Goal: Information Seeking & Learning: Understand process/instructions

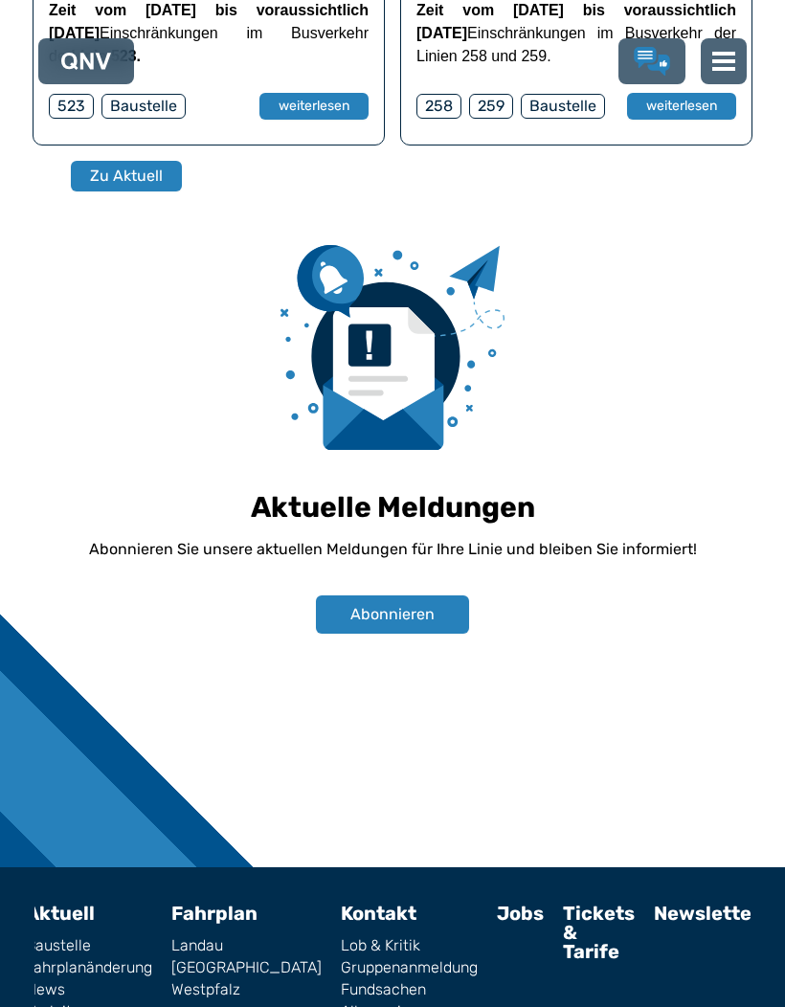
scroll to position [1327, 0]
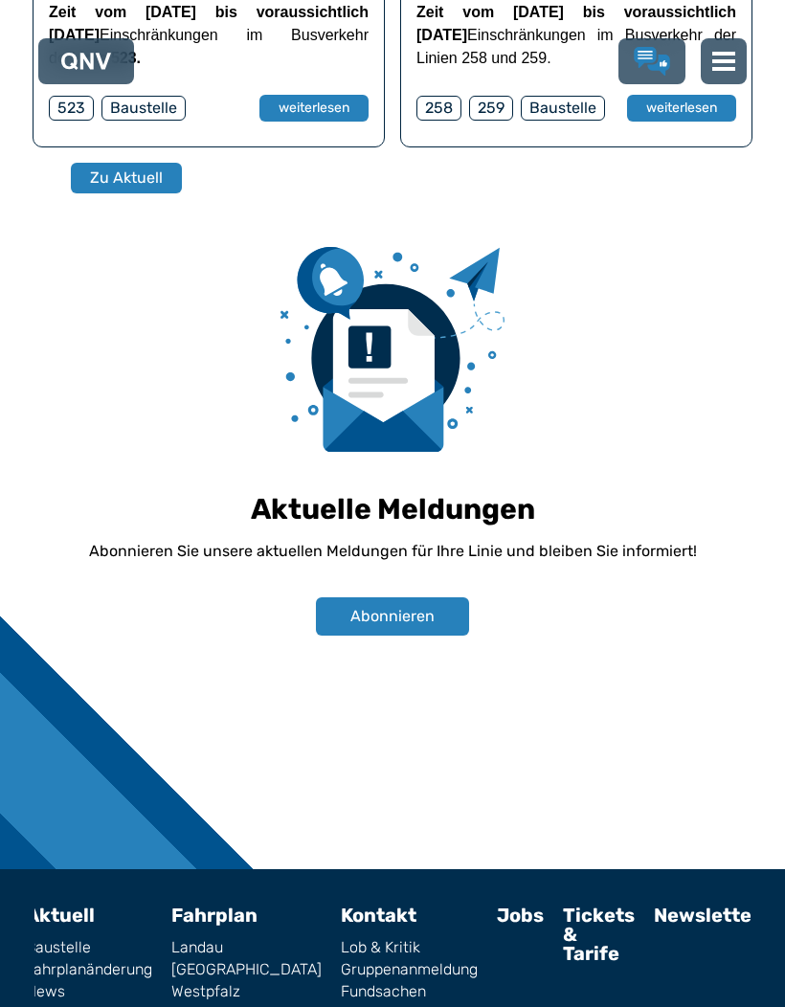
click at [238, 904] on link "Fahrplan" at bounding box center [214, 915] width 86 height 23
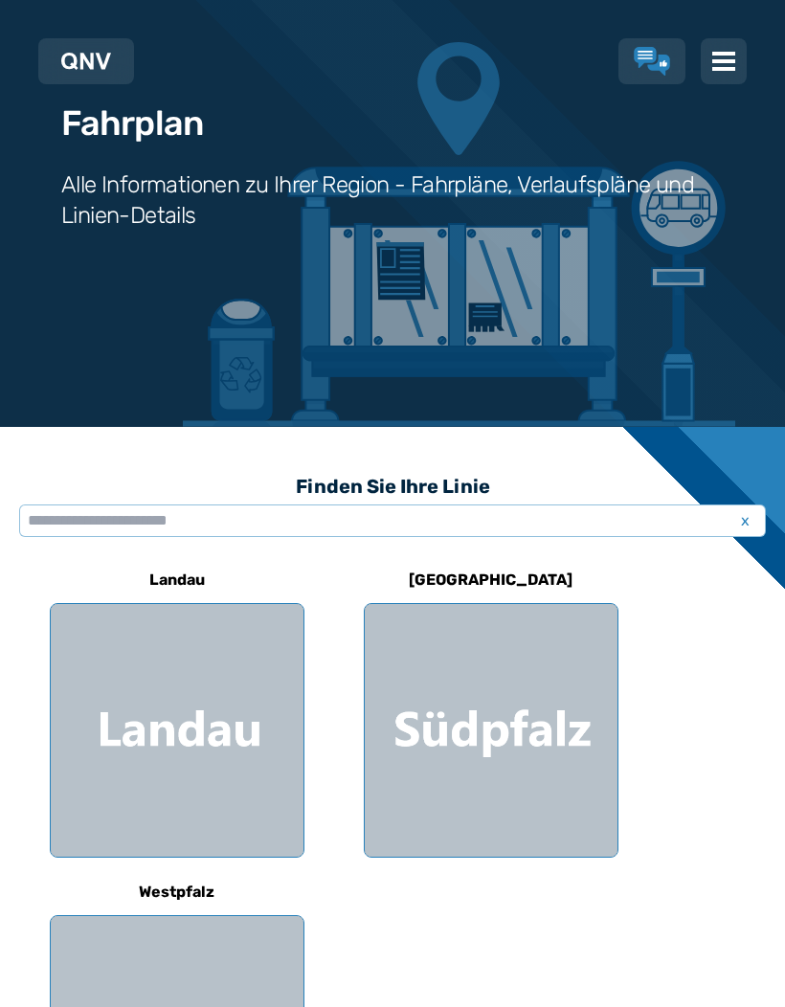
scroll to position [137, 0]
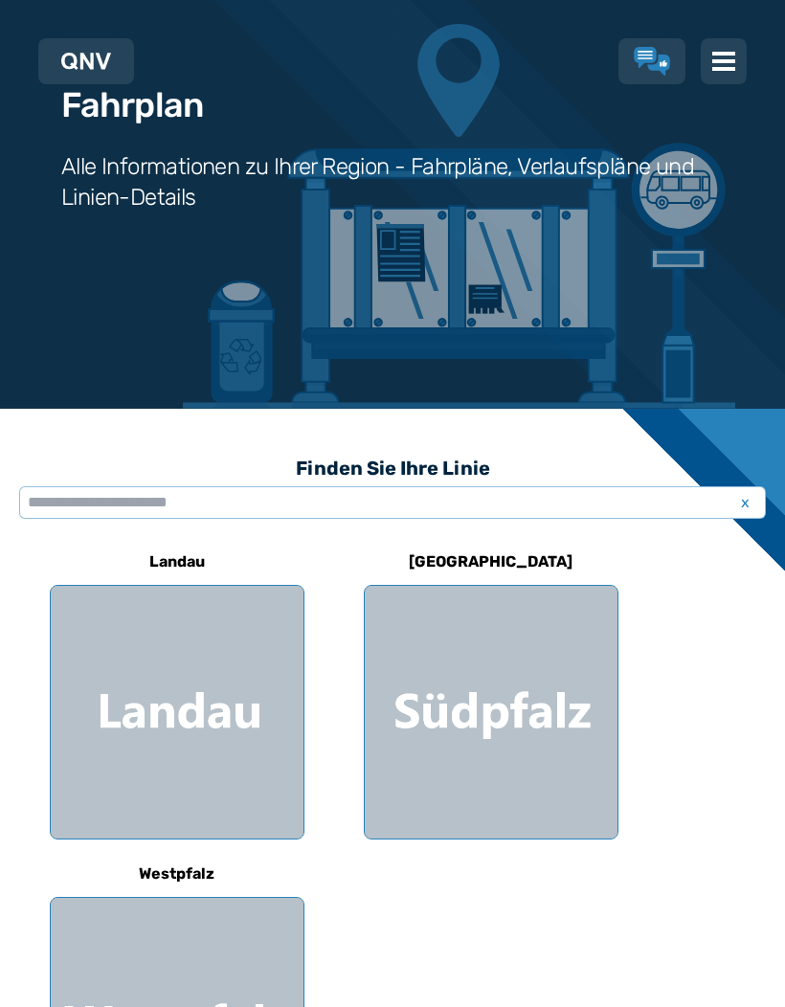
click at [186, 669] on div at bounding box center [177, 712] width 253 height 253
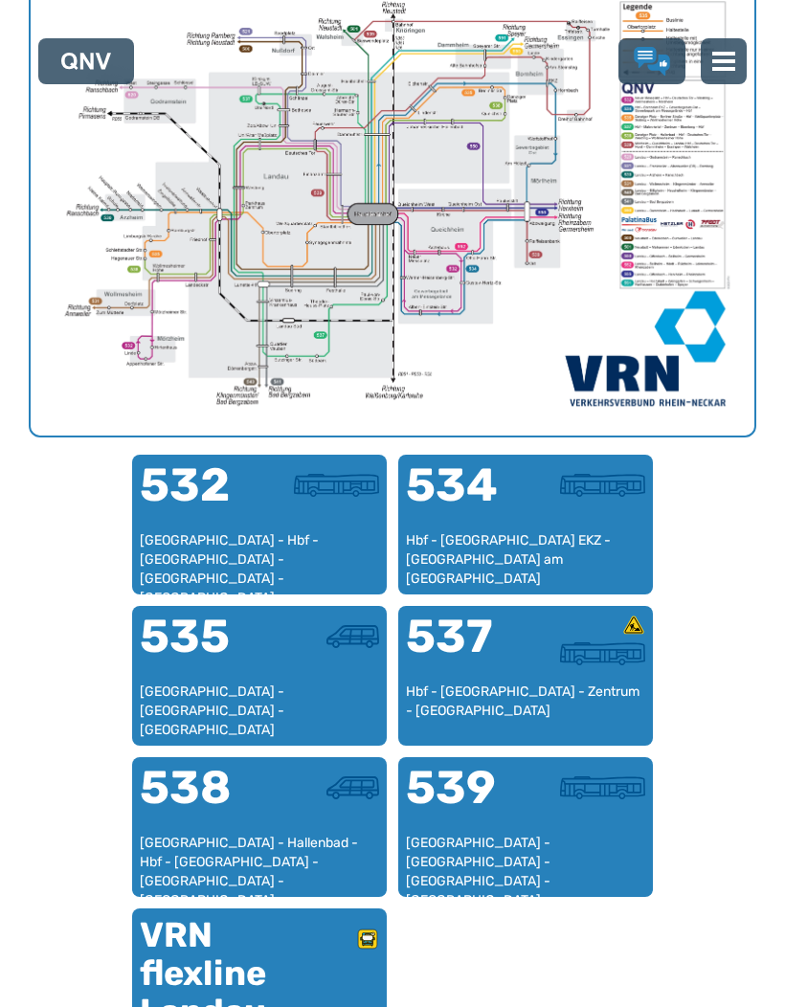
scroll to position [819, 0]
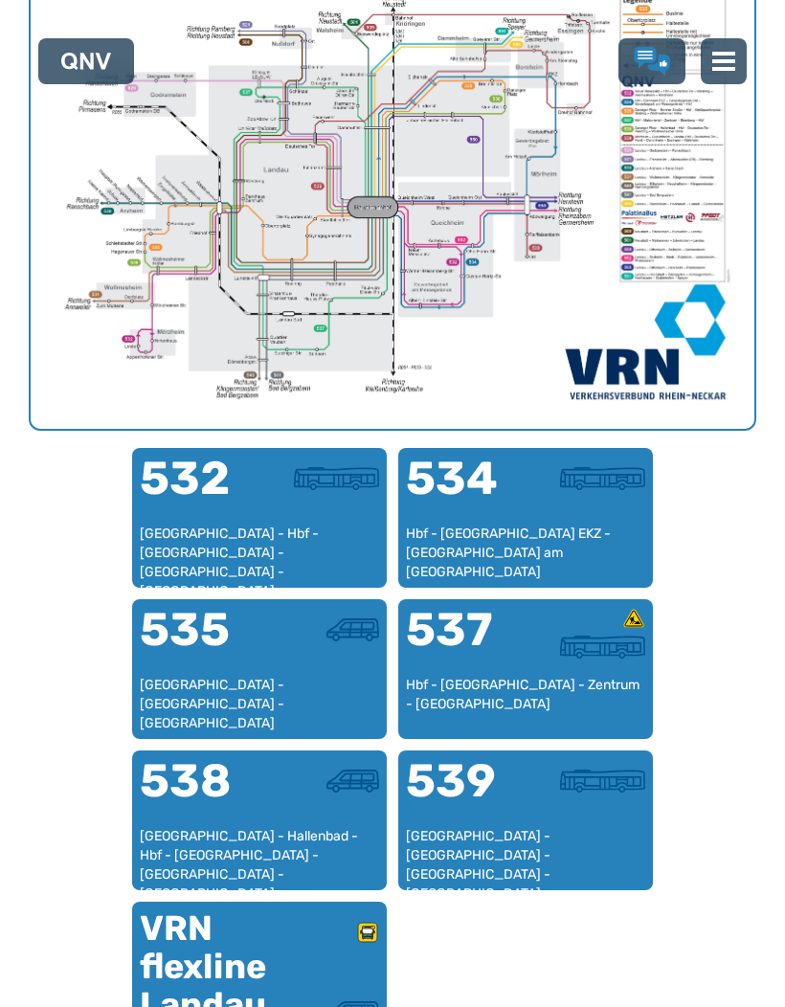
click at [292, 495] on div at bounding box center [319, 490] width 120 height 69
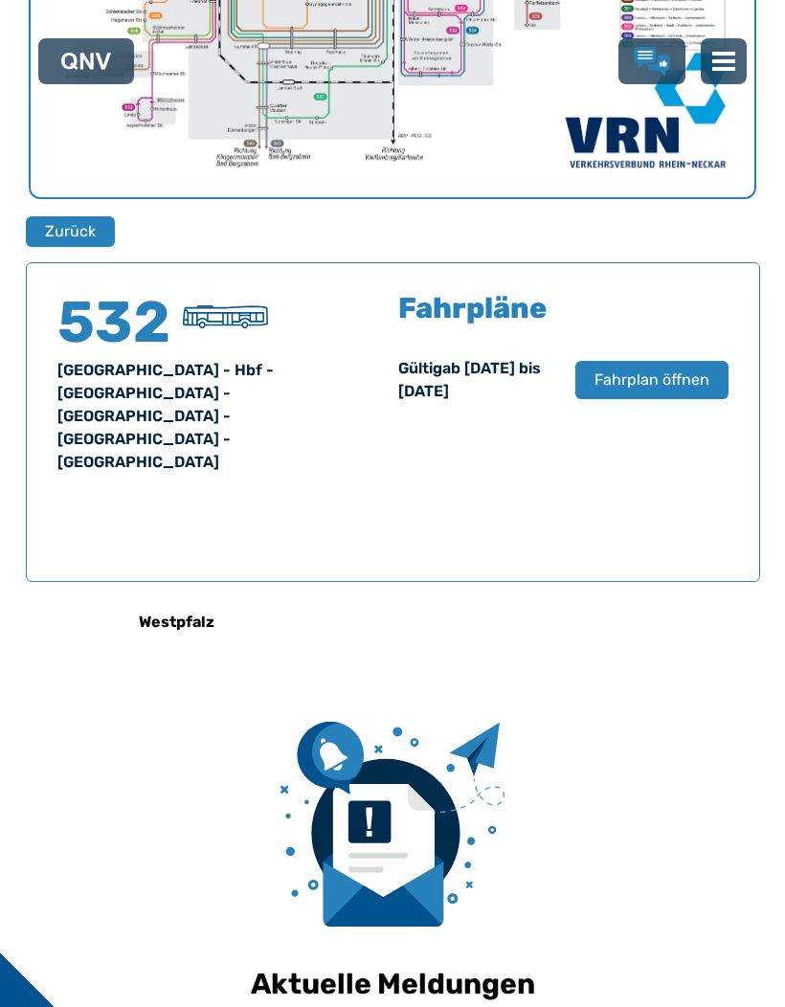
scroll to position [1034, 0]
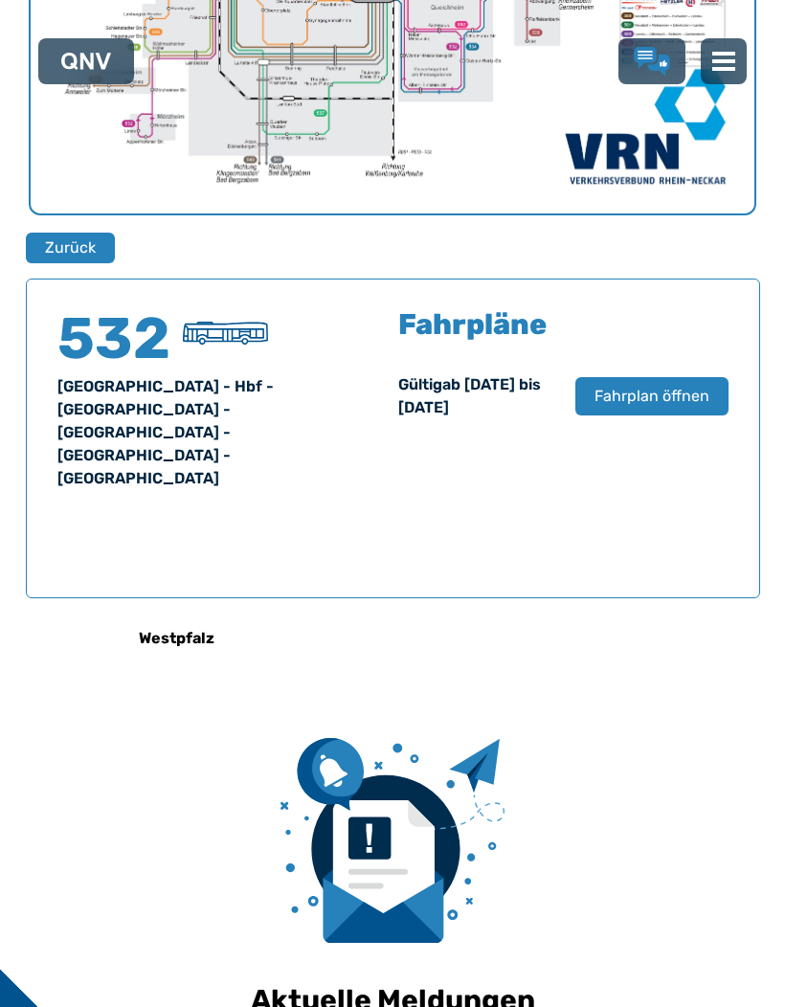
click at [673, 390] on span "Fahrplan öffnen" at bounding box center [652, 396] width 115 height 23
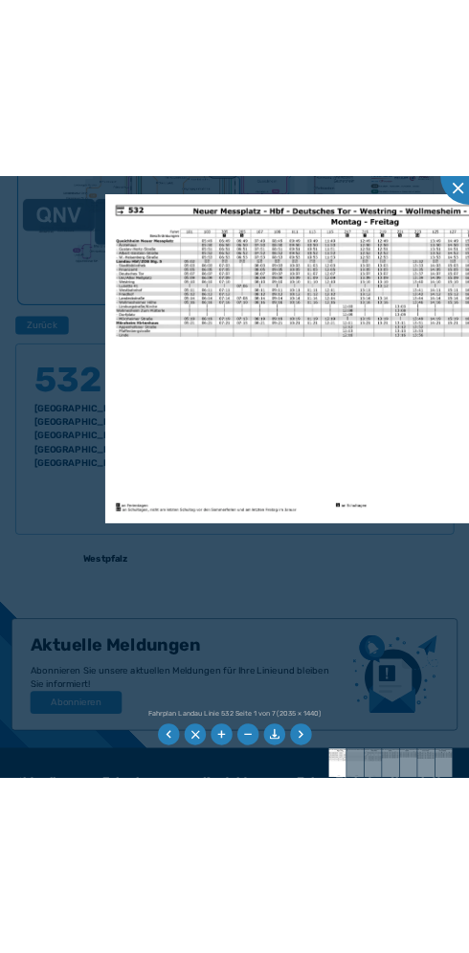
scroll to position [1711, 0]
